Goal: Task Accomplishment & Management: Manage account settings

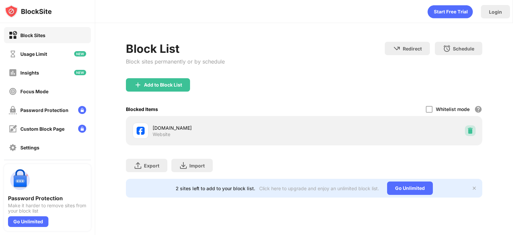
click at [468, 129] on img at bounding box center [470, 130] width 7 height 7
